Goal: Find specific page/section: Find specific page/section

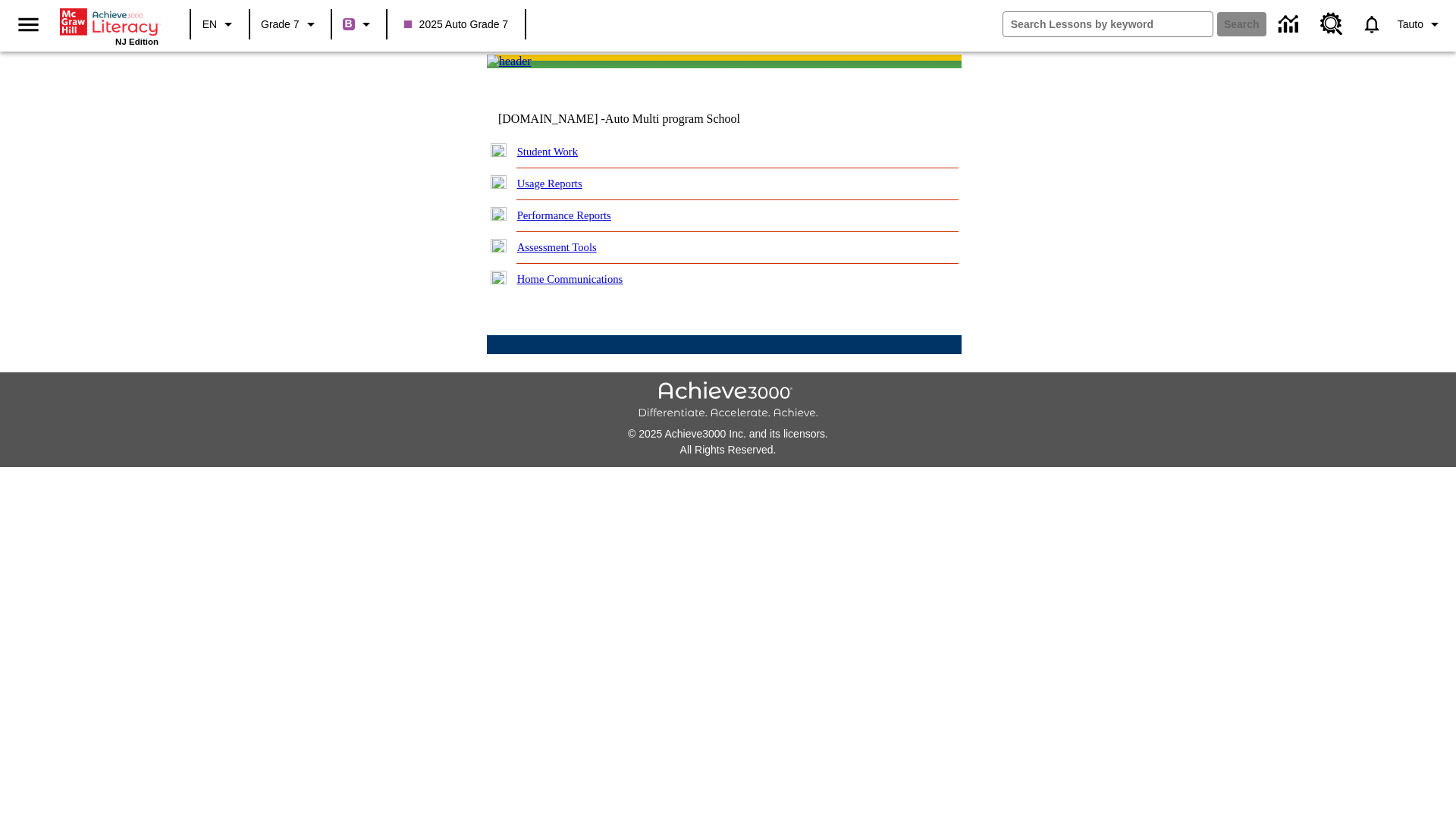
click at [558, 157] on link "Student Work" at bounding box center [547, 152] width 60 height 12
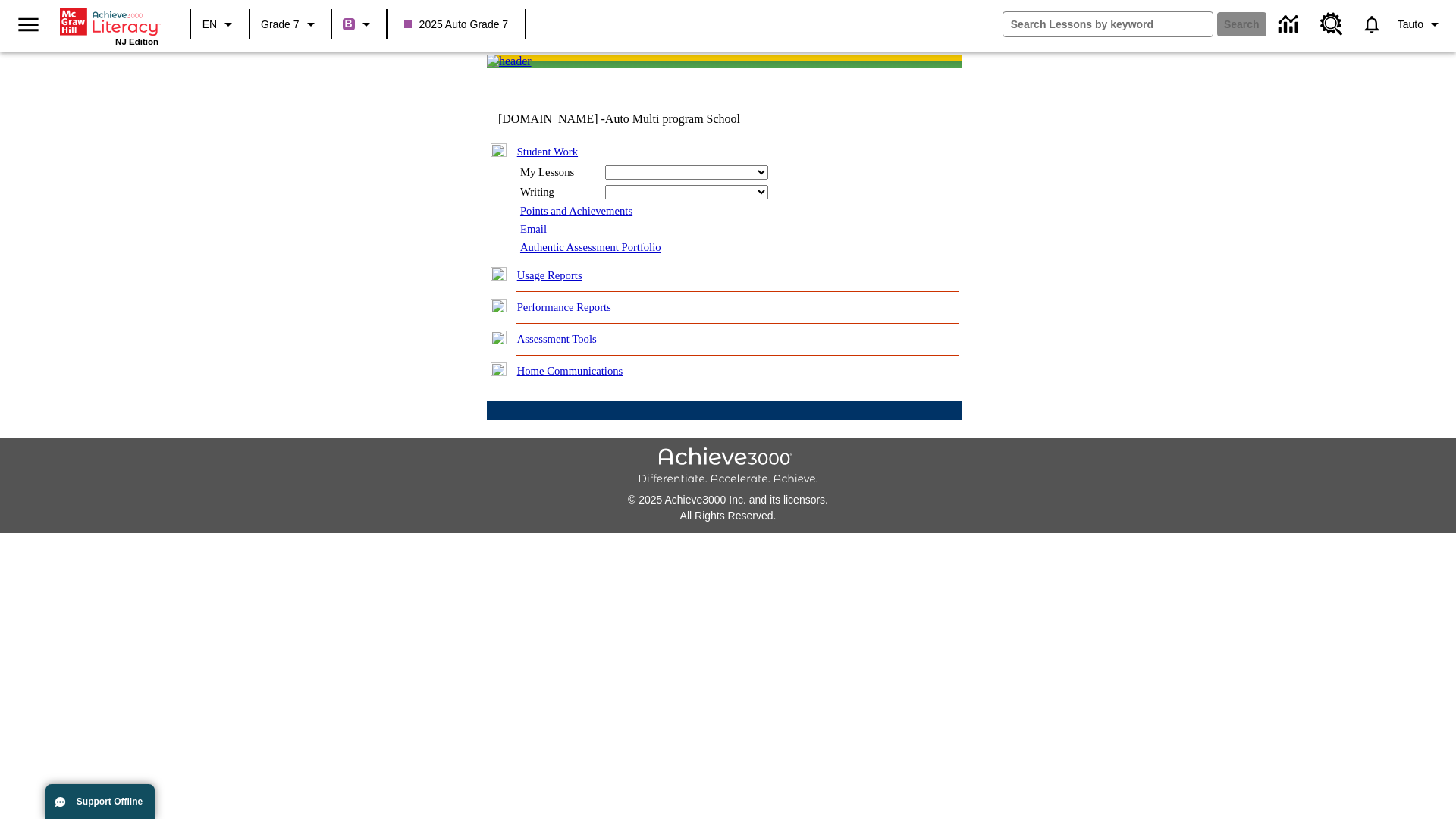
click at [535, 235] on link "Email" at bounding box center [533, 229] width 26 height 12
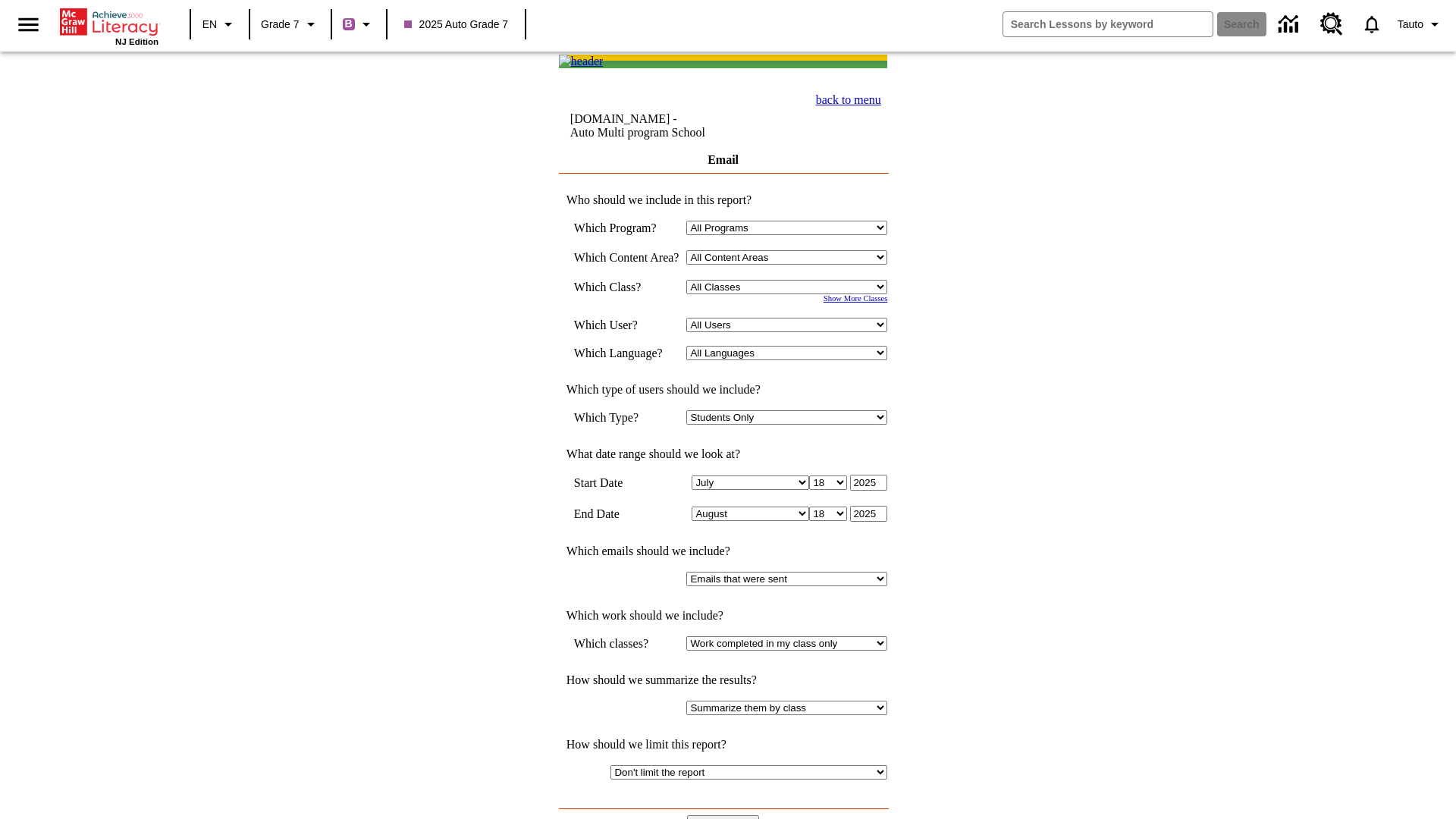
click at [725, 815] on input "View Report" at bounding box center [723, 824] width 73 height 17
